Goal: Information Seeking & Learning: Learn about a topic

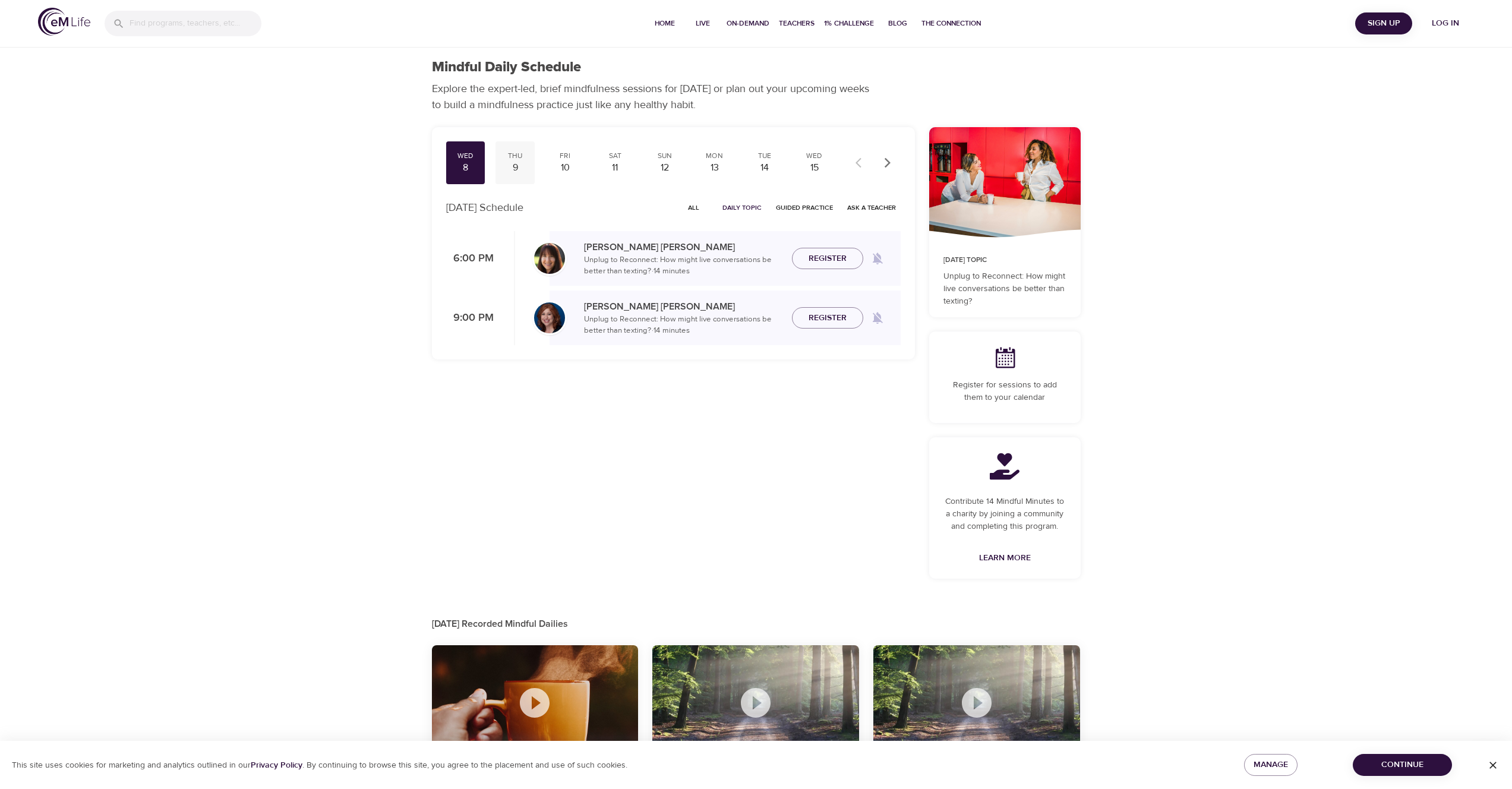
click at [524, 170] on div "9" at bounding box center [515, 167] width 30 height 13
click at [468, 170] on div "8" at bounding box center [465, 167] width 30 height 13
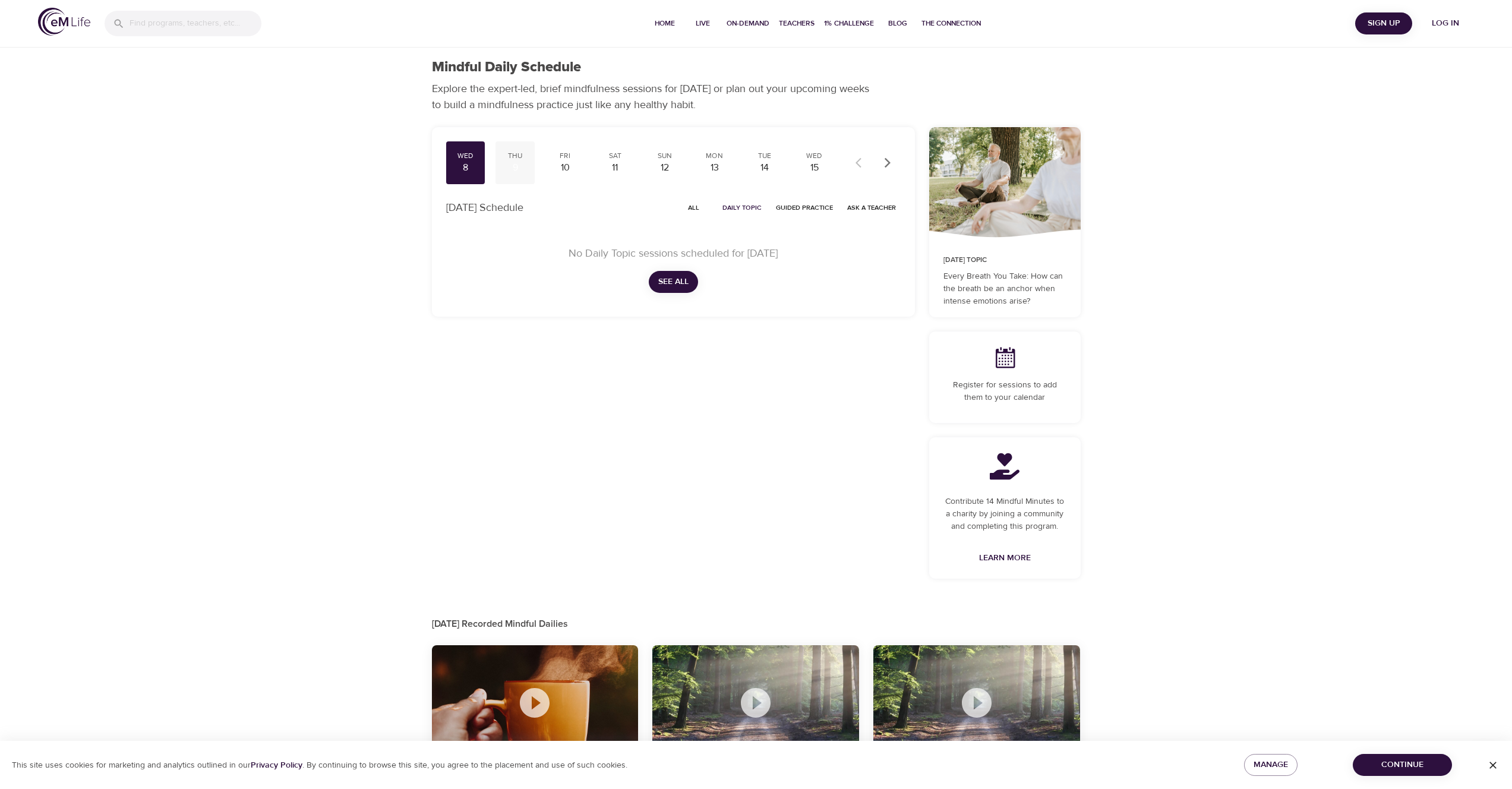
click at [513, 169] on div "9" at bounding box center [515, 167] width 30 height 13
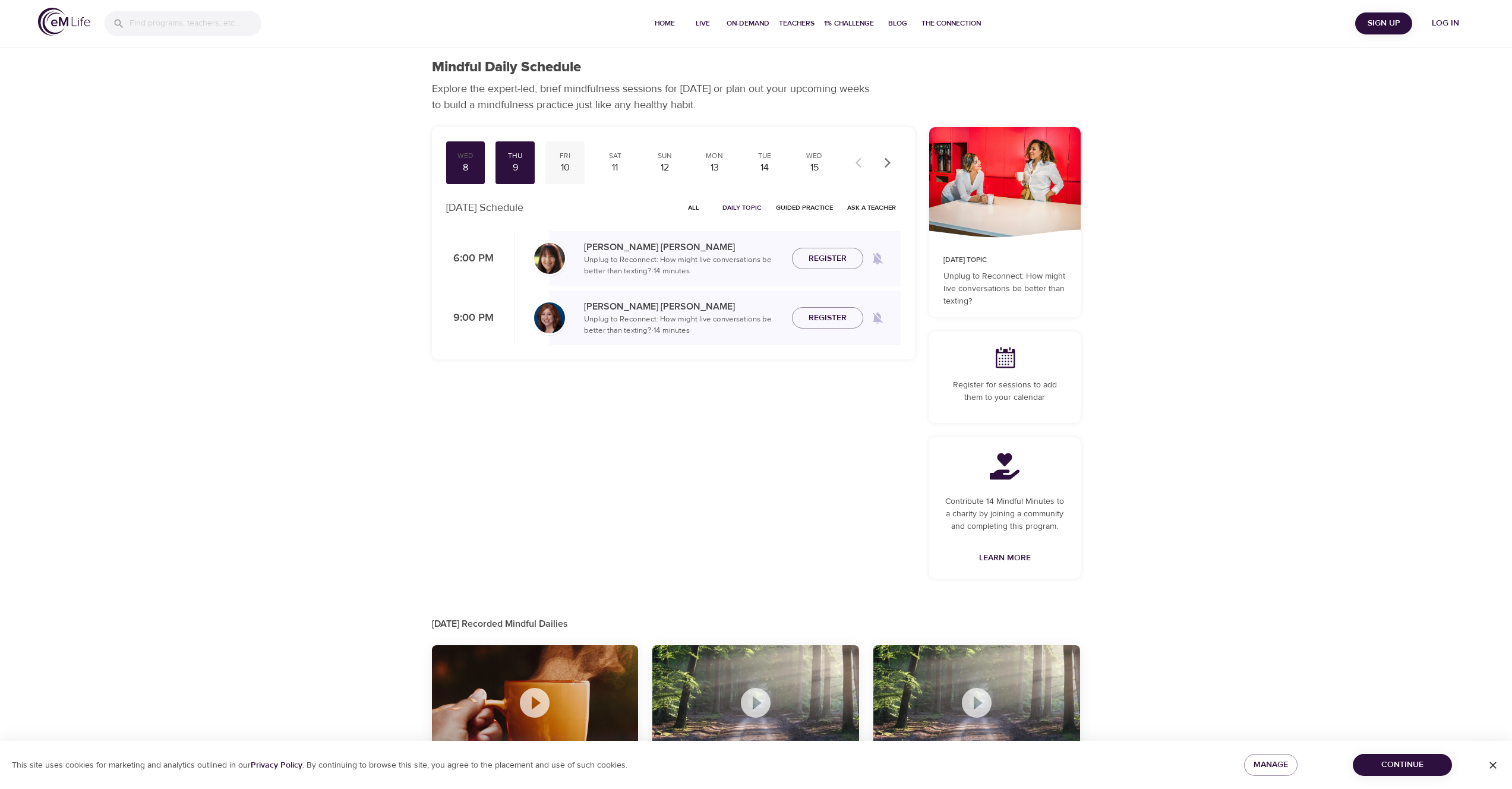
click at [570, 168] on div "10" at bounding box center [564, 167] width 30 height 13
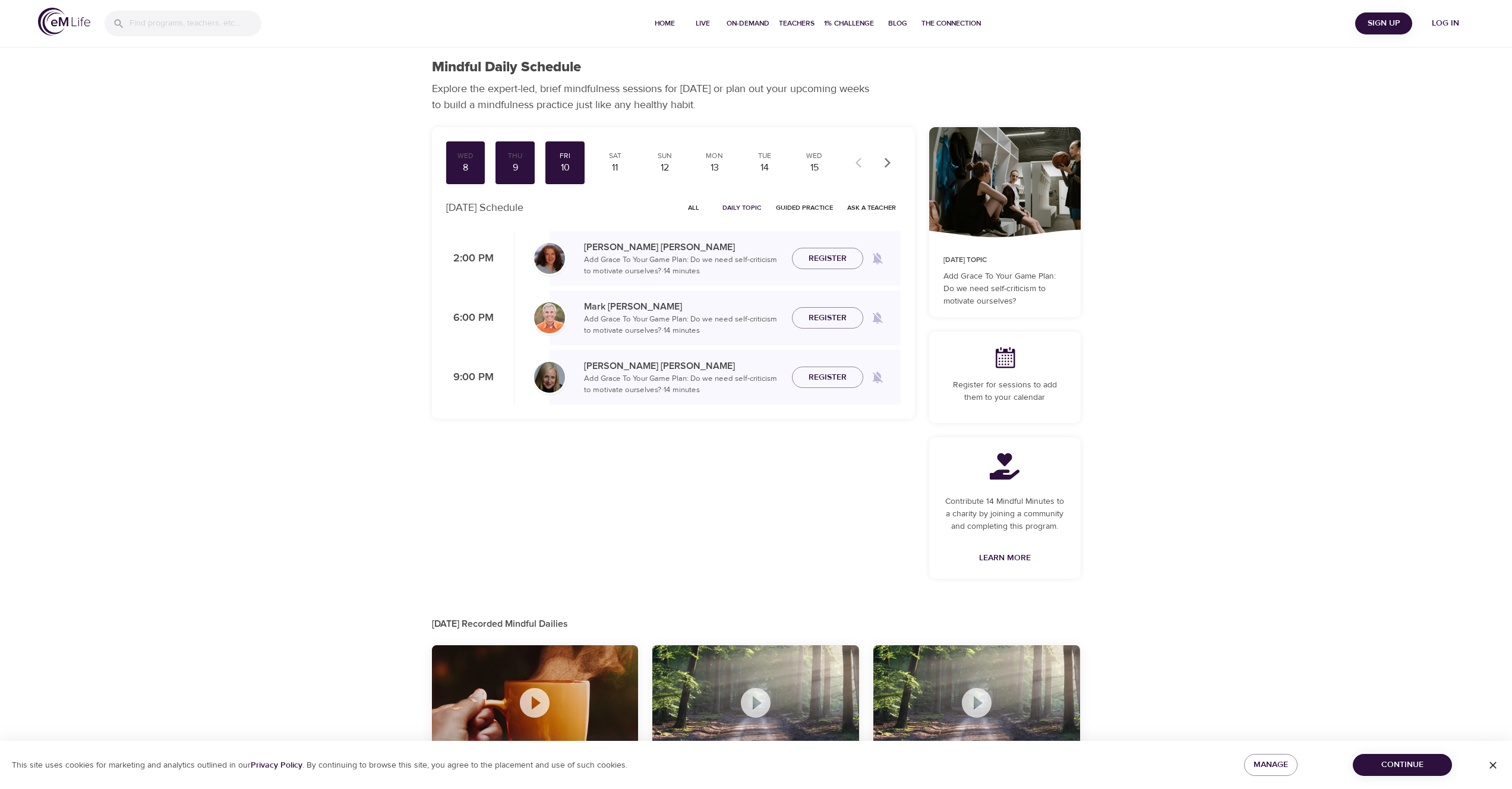
click at [1220, 99] on div "Mindful Daily Schedule Explore the expert-led, brief mindfulness sessions for […" at bounding box center [756, 439] width 1512 height 878
drag, startPoint x: 702, startPoint y: 262, endPoint x: 753, endPoint y: 261, distance: 51.0
click at [753, 261] on p "Add Grace To Your Game Plan: Do we need self-criticism to motivate ourselves? ·…" at bounding box center [683, 266] width 198 height 23
drag, startPoint x: 590, startPoint y: 278, endPoint x: 645, endPoint y: 275, distance: 55.1
click at [645, 275] on div "[PERSON_NAME] Add [PERSON_NAME] To Your Game Plan: Do we need self-criticism to…" at bounding box center [725, 259] width 351 height 55
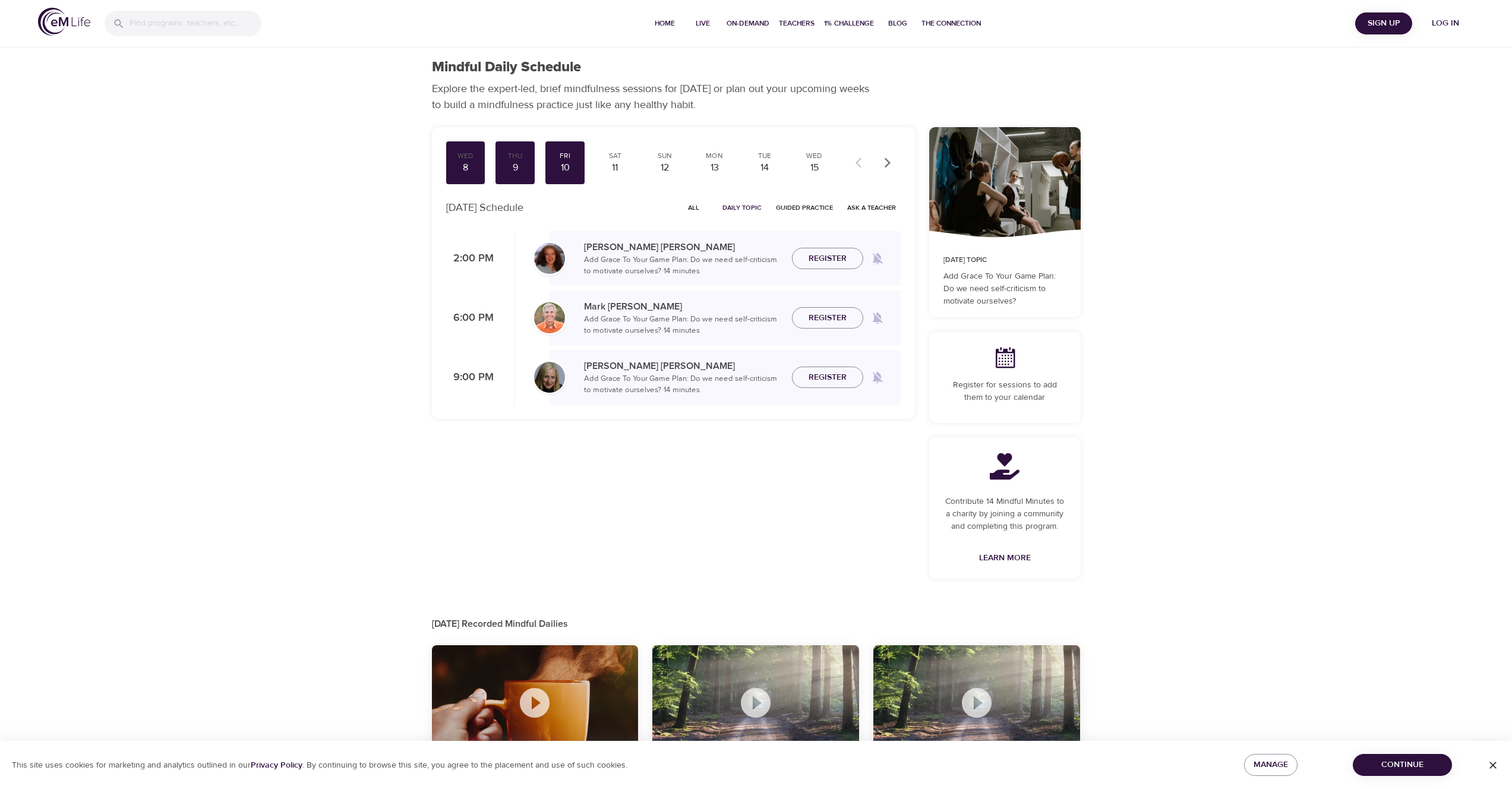
click at [636, 274] on p "Add Grace To Your Game Plan: Do we need self-criticism to motivate ourselves? ·…" at bounding box center [683, 266] width 198 height 23
drag, startPoint x: 636, startPoint y: 274, endPoint x: 576, endPoint y: 277, distance: 60.1
click at [576, 277] on div "[PERSON_NAME] Add [PERSON_NAME] To Your Game Plan: Do we need self-criticism to…" at bounding box center [725, 259] width 351 height 38
click at [698, 273] on p "Add Grace To Your Game Plan: Do we need self-criticism to motivate ourselves? ·…" at bounding box center [683, 266] width 198 height 23
drag, startPoint x: 697, startPoint y: 264, endPoint x: 756, endPoint y: 263, distance: 59.0
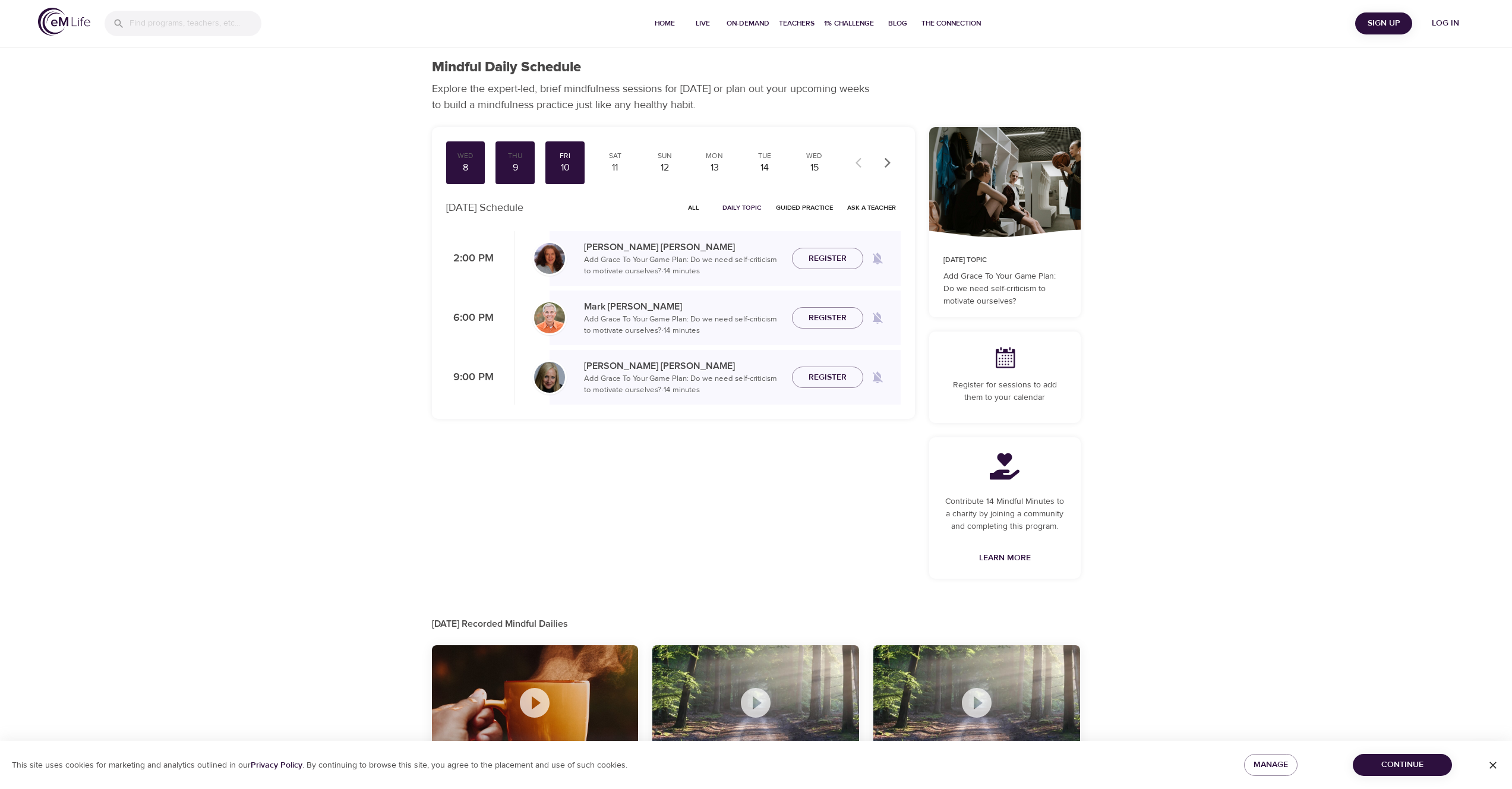
click at [756, 263] on p "Add Grace To Your Game Plan: Do we need self-criticism to motivate ourselves? ·…" at bounding box center [683, 266] width 198 height 23
drag, startPoint x: 761, startPoint y: 263, endPoint x: 701, endPoint y: 263, distance: 60.0
click at [701, 263] on p "Add Grace To Your Game Plan: Do we need self-criticism to motivate ourselves? ·…" at bounding box center [683, 266] width 198 height 23
drag, startPoint x: 592, startPoint y: 261, endPoint x: 670, endPoint y: 261, distance: 78.0
click at [670, 261] on p "Add Grace To Your Game Plan: Do we need self-criticism to motivate ourselves? ·…" at bounding box center [683, 266] width 198 height 23
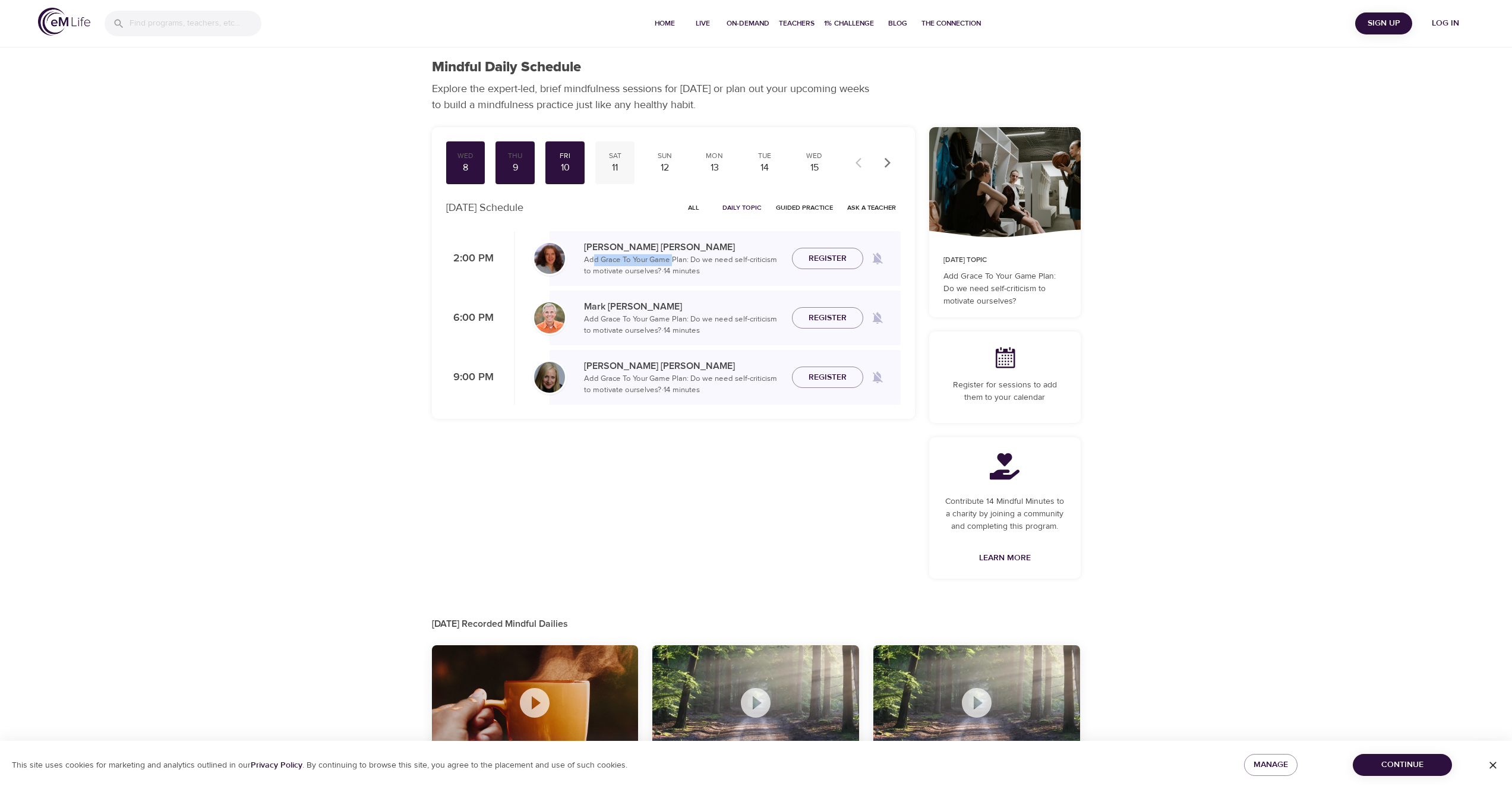
click at [619, 161] on div "11" at bounding box center [615, 167] width 30 height 13
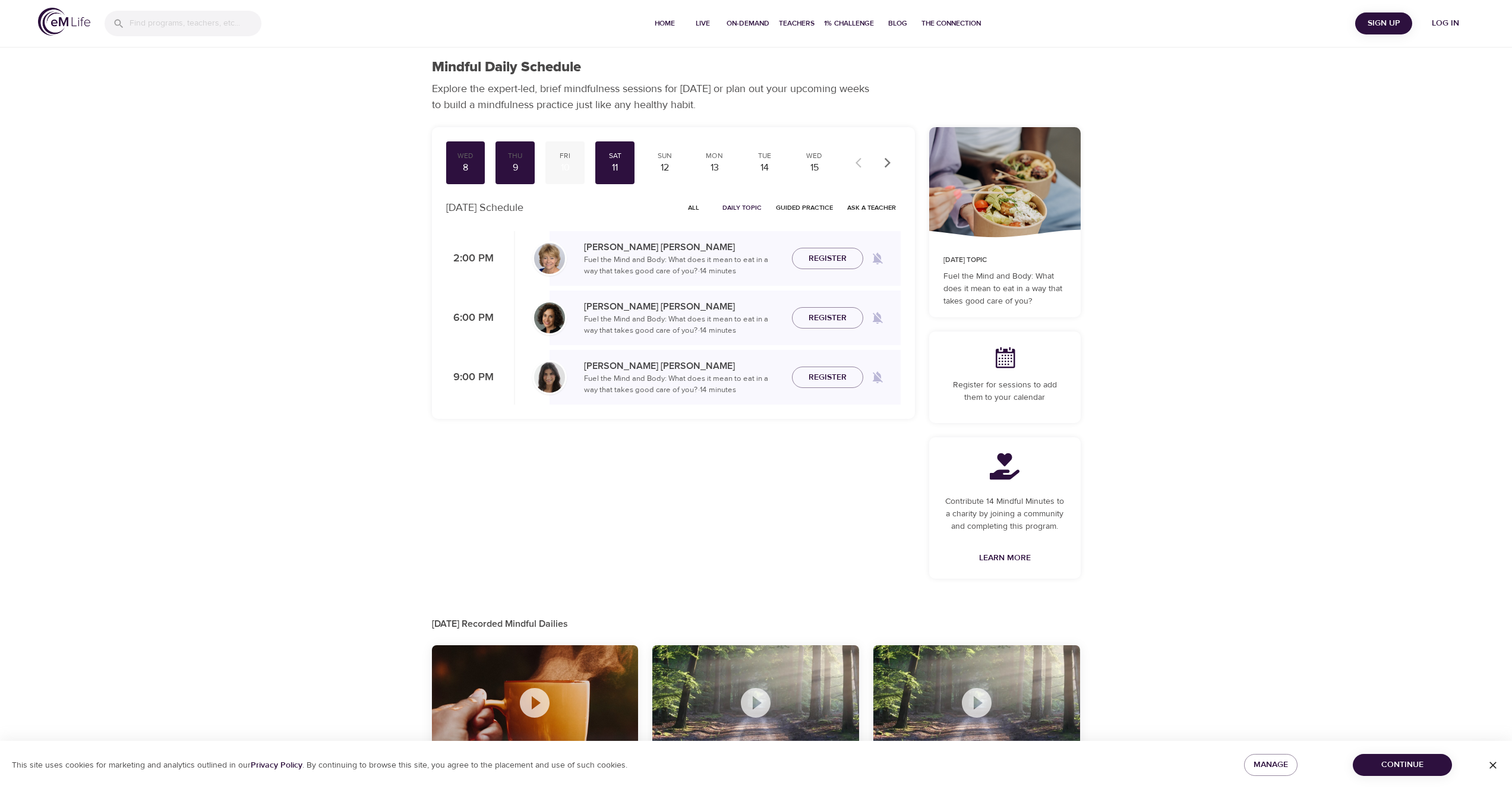
click at [567, 169] on div "10" at bounding box center [564, 167] width 30 height 13
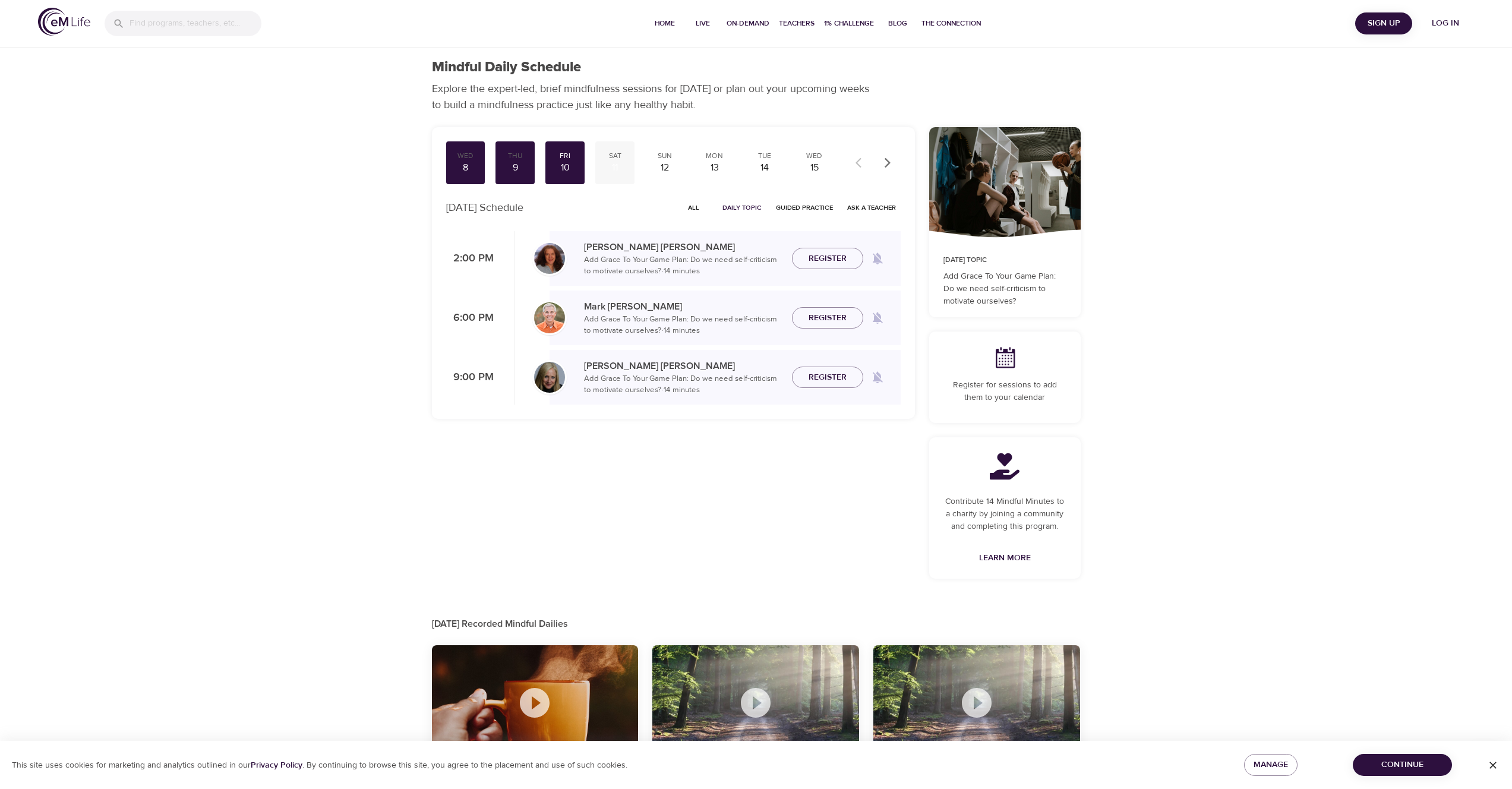
click at [603, 164] on div "11" at bounding box center [615, 167] width 30 height 13
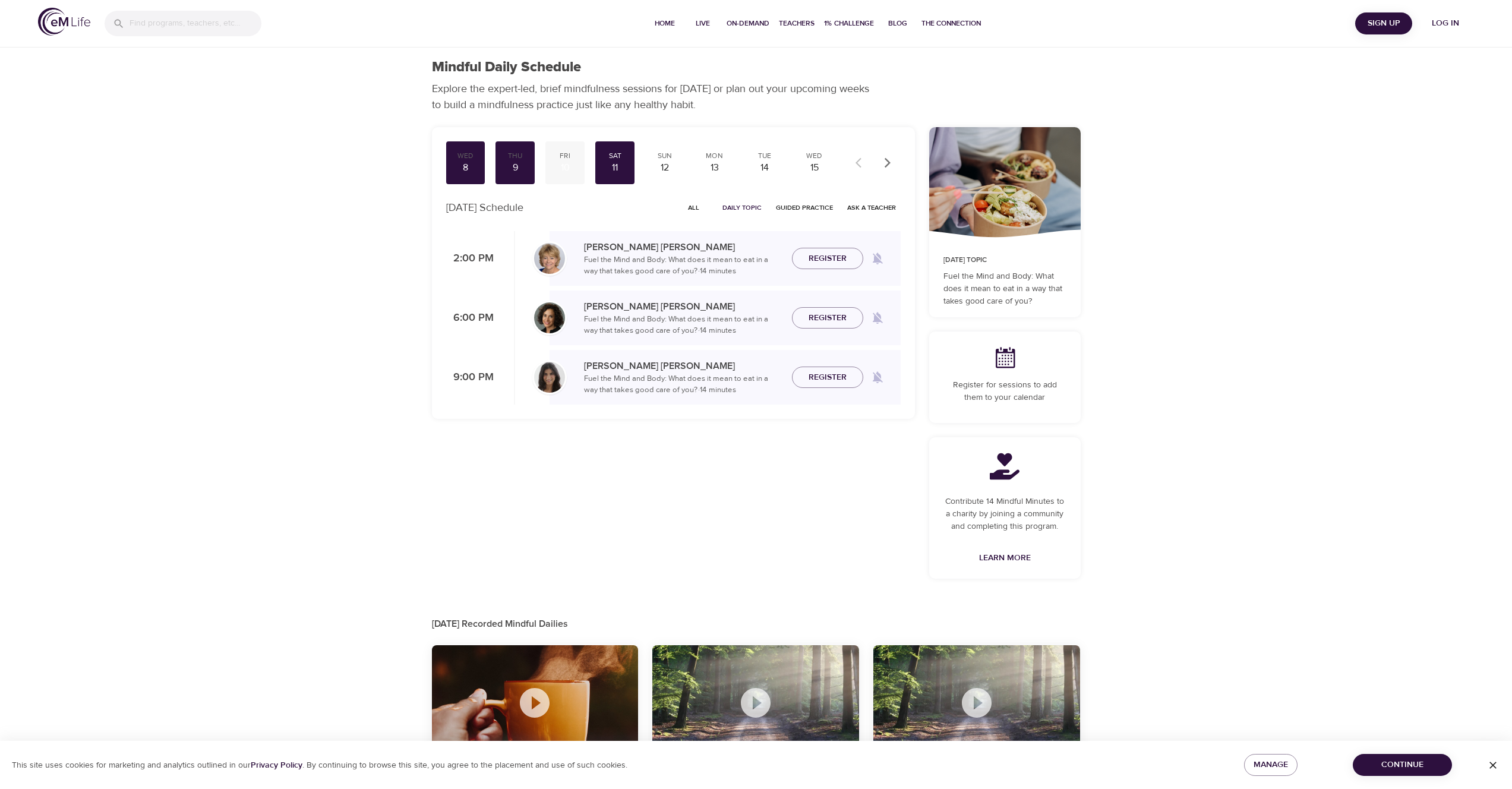
click at [580, 165] on div "Fri 10" at bounding box center [565, 162] width 39 height 43
